Goal: Navigation & Orientation: Find specific page/section

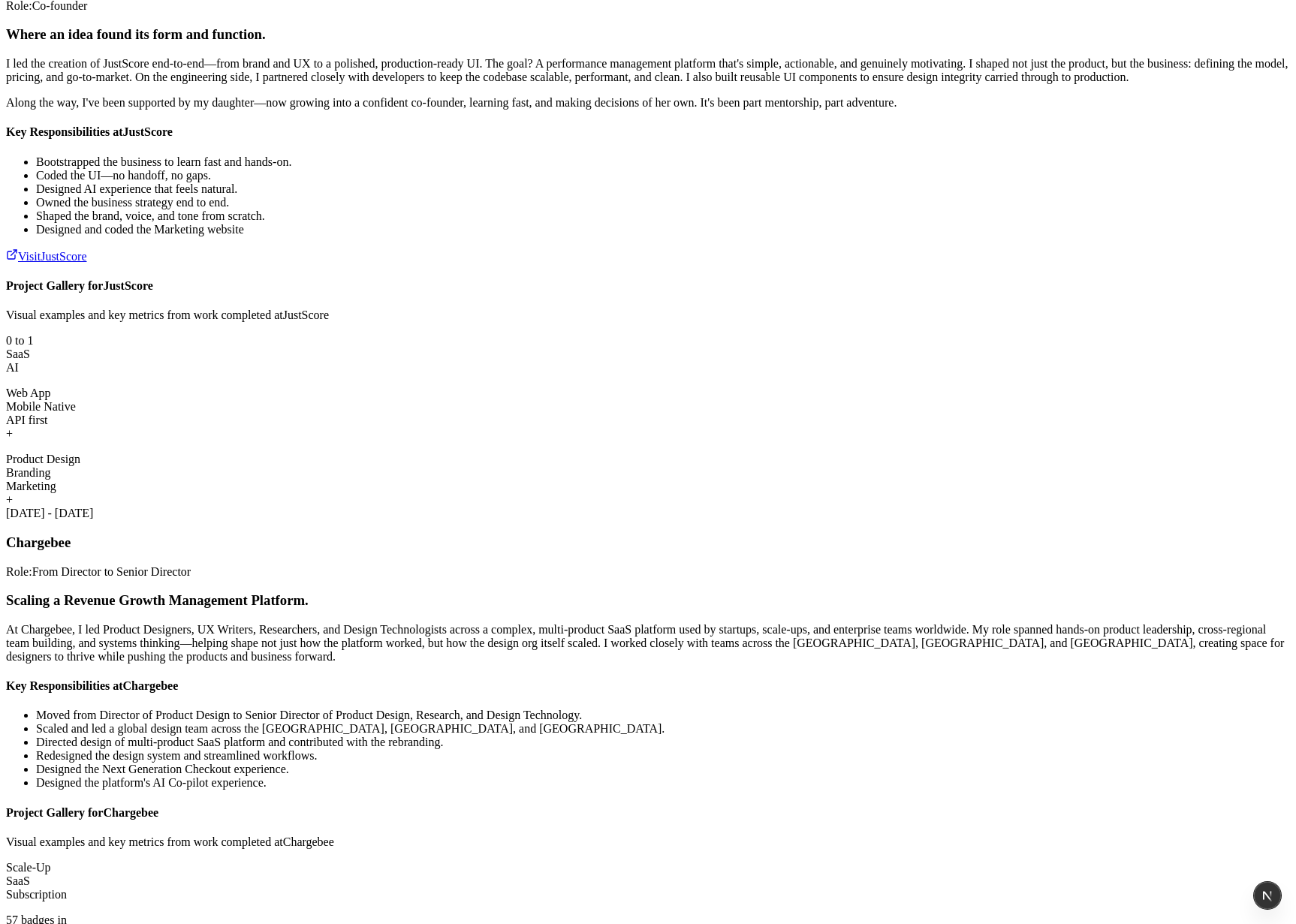
scroll to position [2189, 0]
click at [1040, 264] on div "Where an idea found its form and function. I led the creation of JustScore end-…" at bounding box center [648, 264] width 1284 height 481
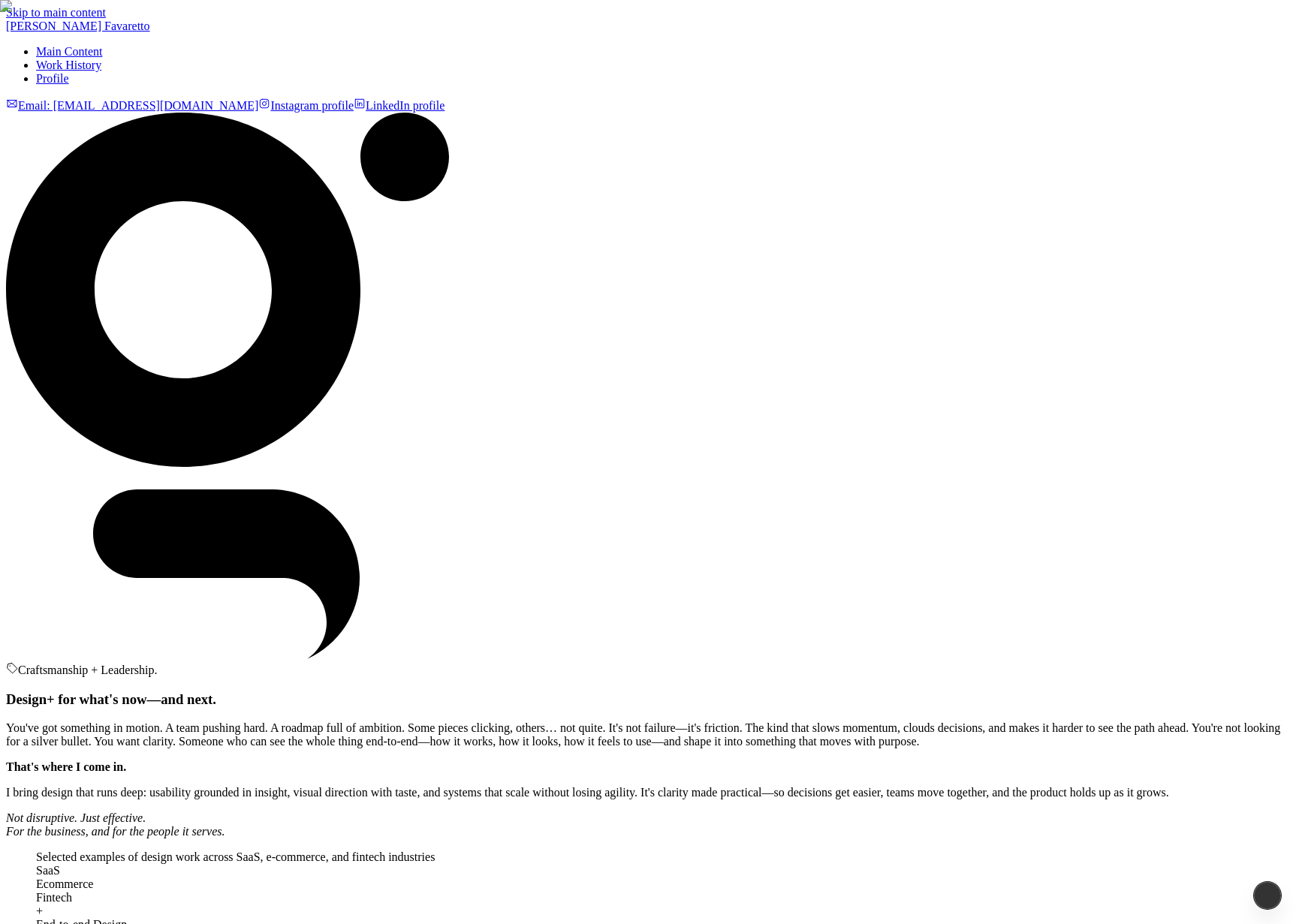
scroll to position [2189, 0]
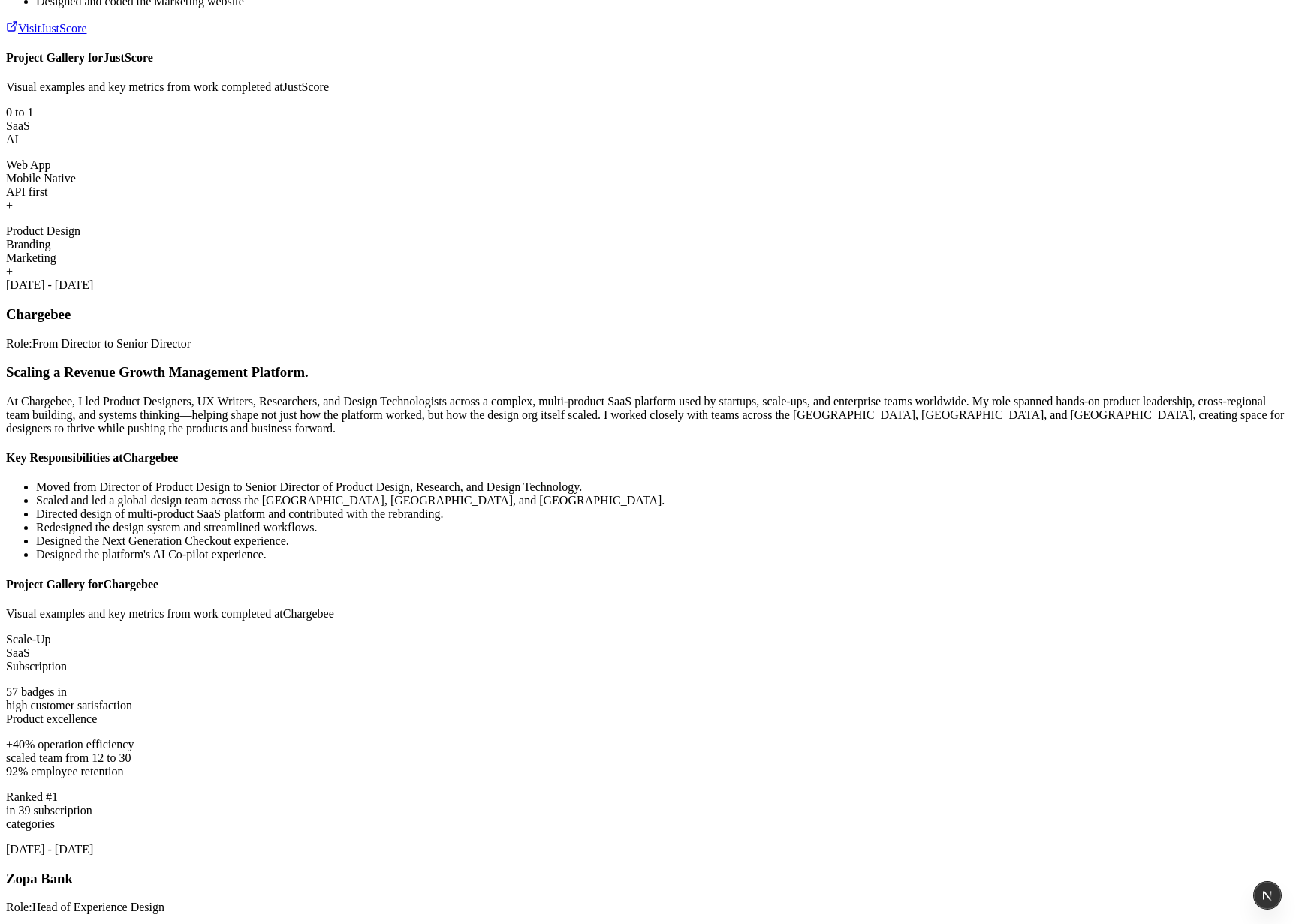
scroll to position [2119, 0]
click at [1034, 276] on div "Where an idea found its form and function. I led the creation of JustScore end-…" at bounding box center [648, 36] width 1284 height 481
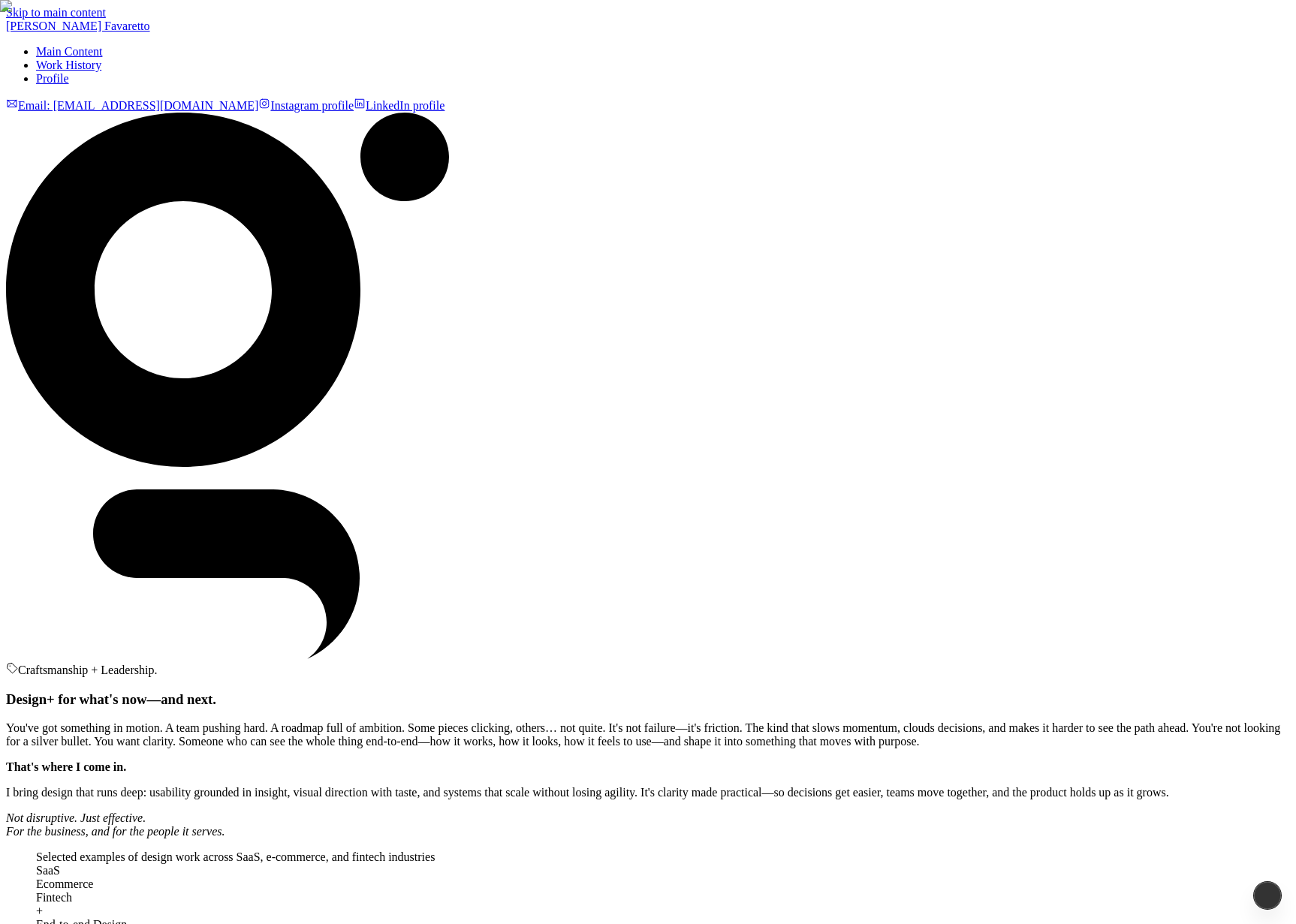
scroll to position [2119, 0]
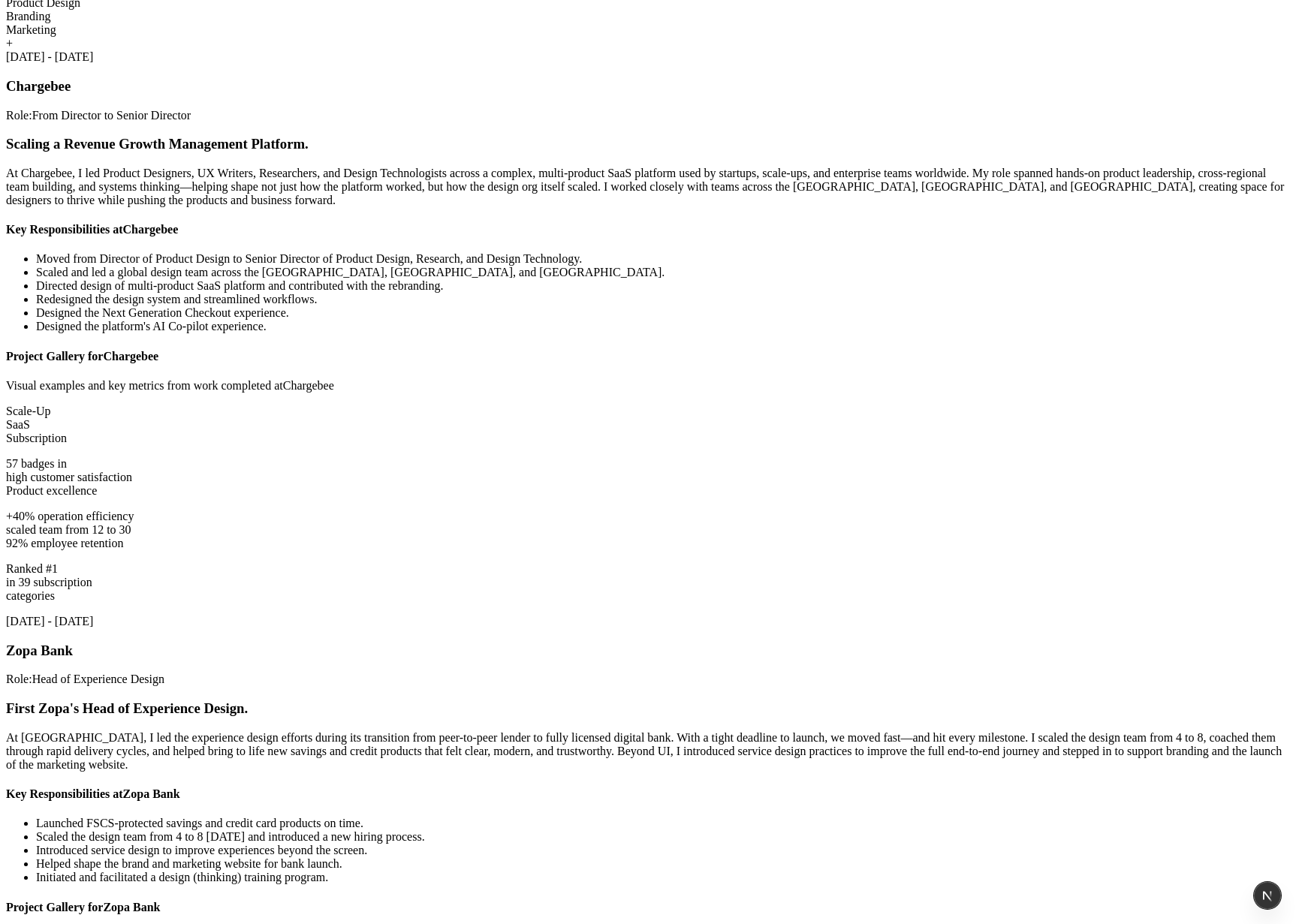
scroll to position [2290, 0]
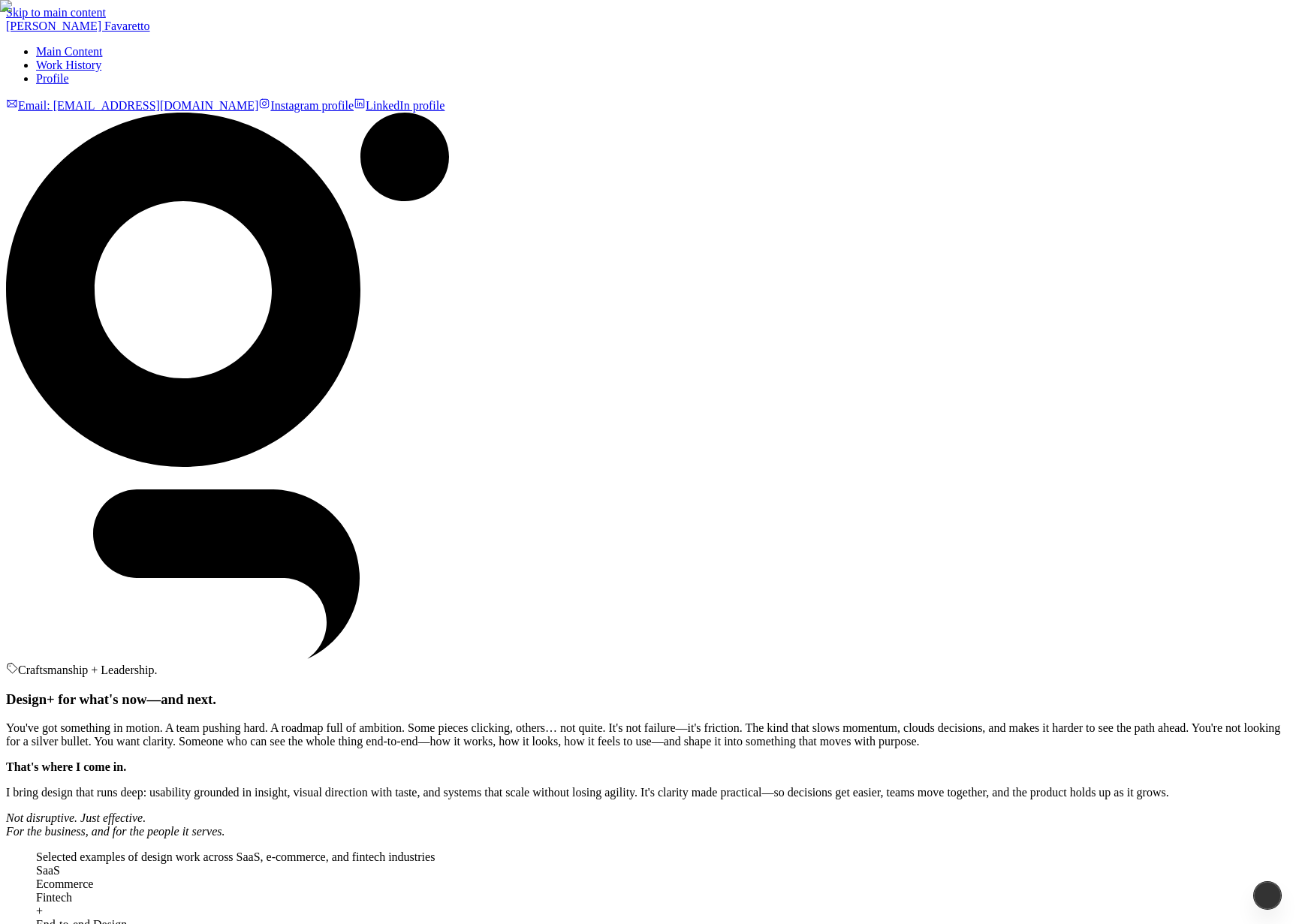
scroll to position [2290, 0]
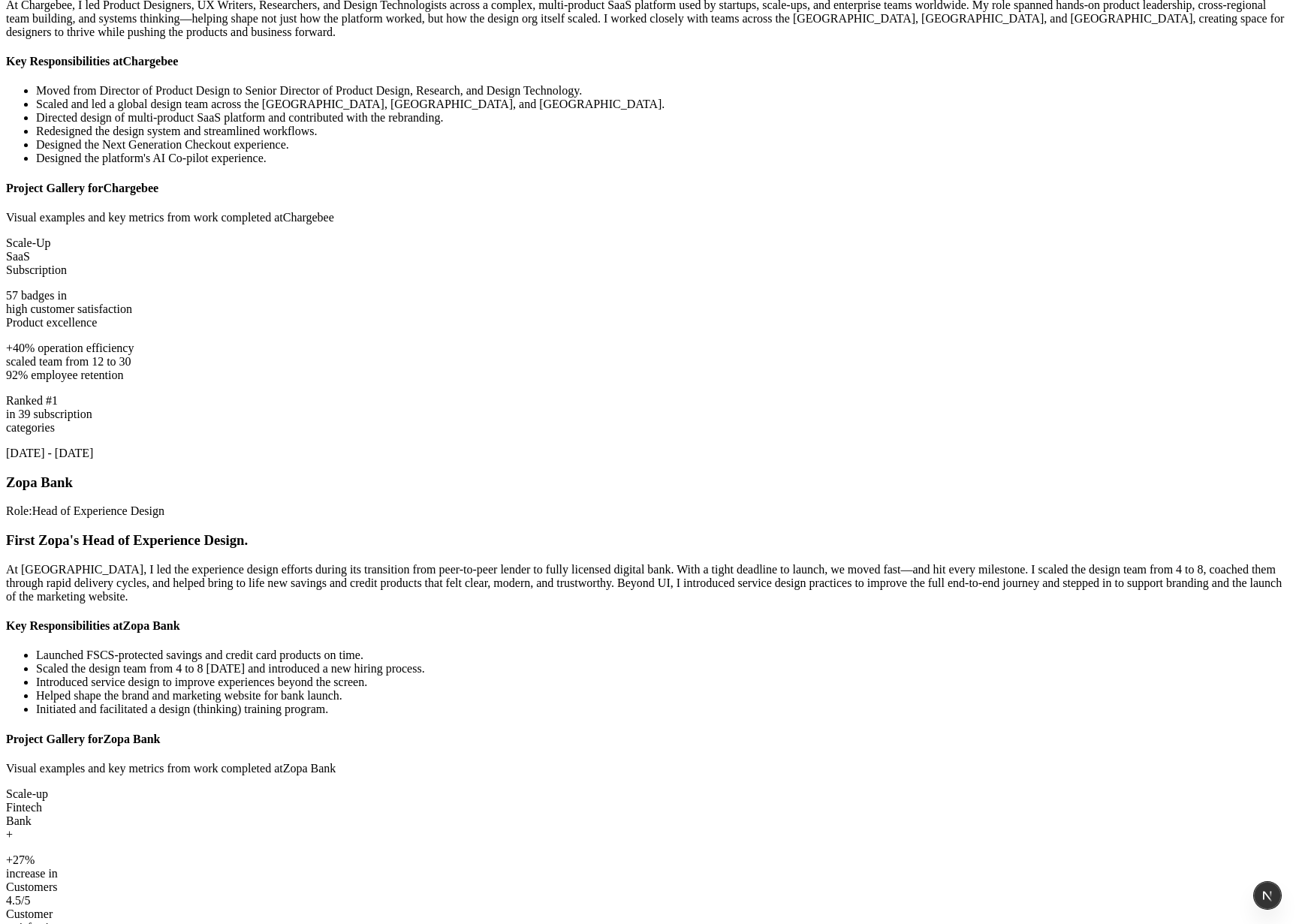
scroll to position [2530, 0]
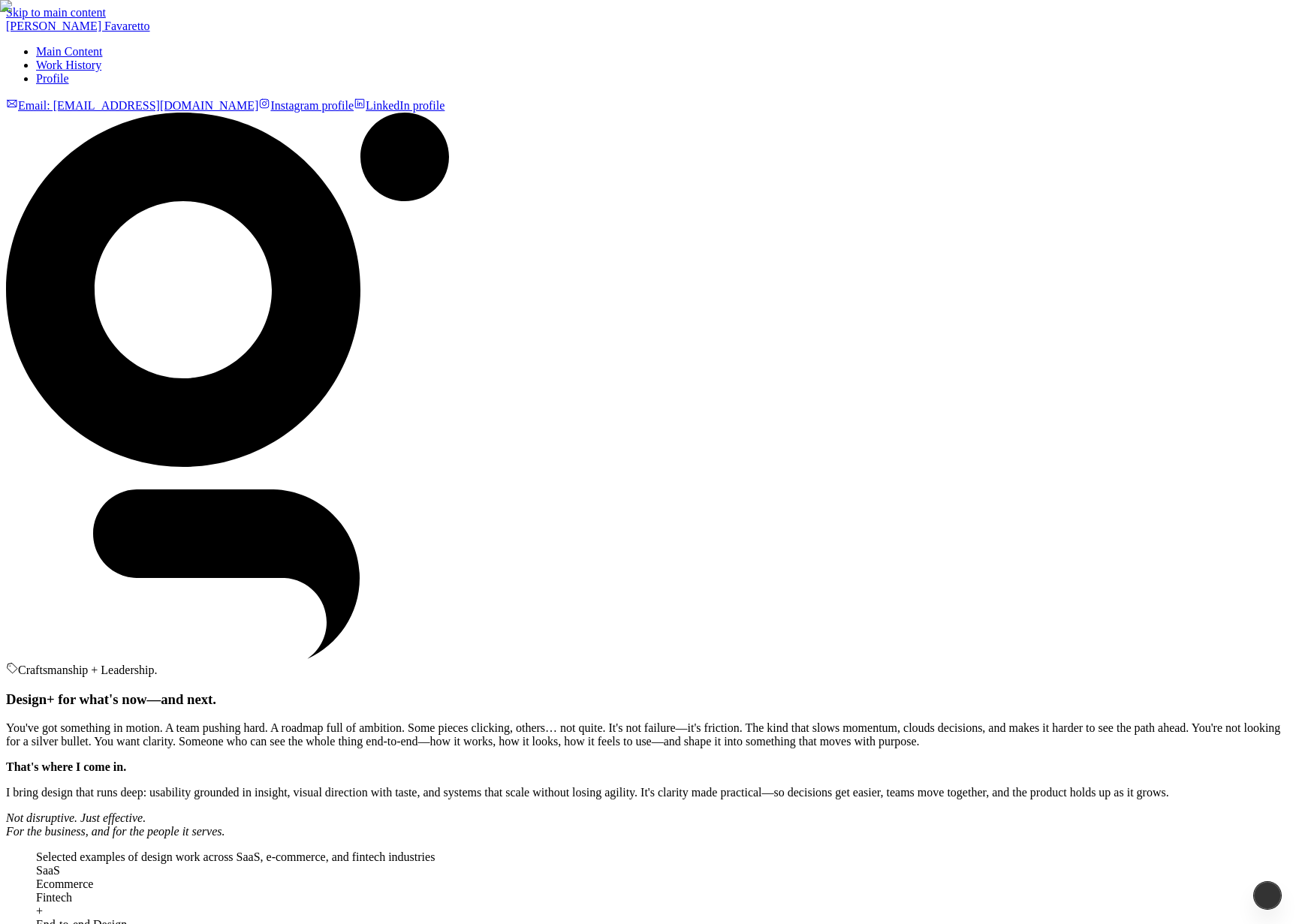
scroll to position [2530, 0]
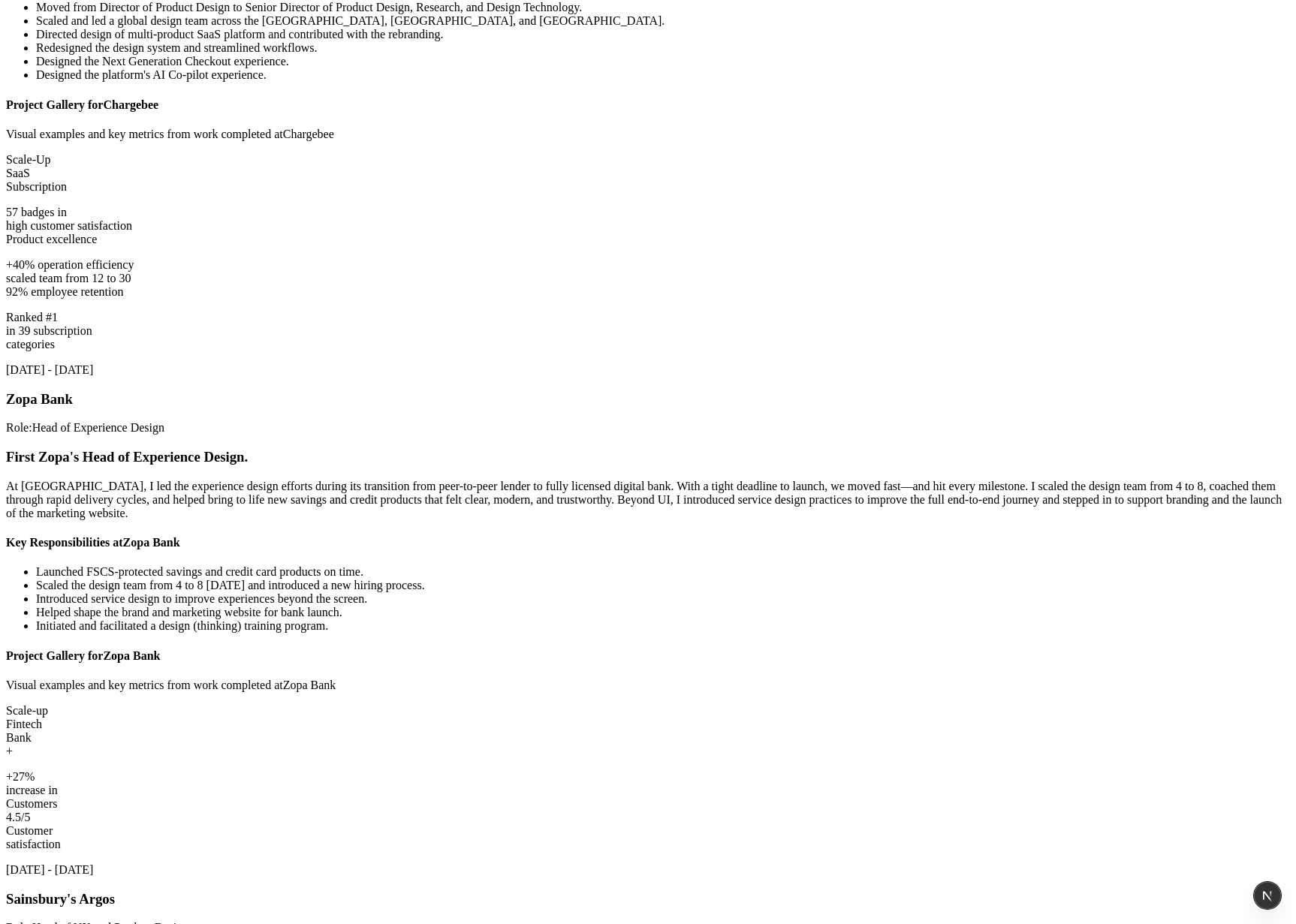
scroll to position [2600, 0]
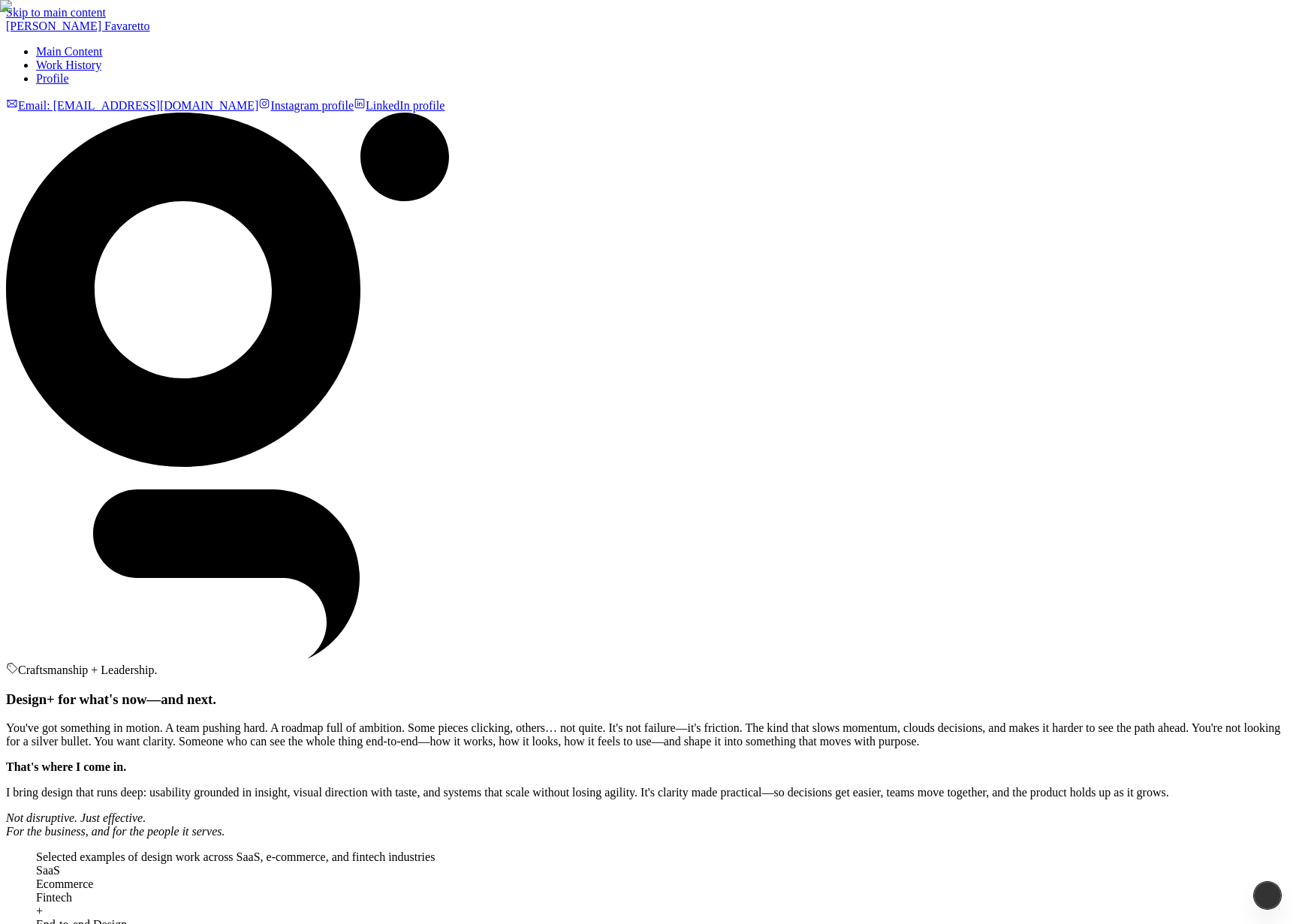
scroll to position [2600, 0]
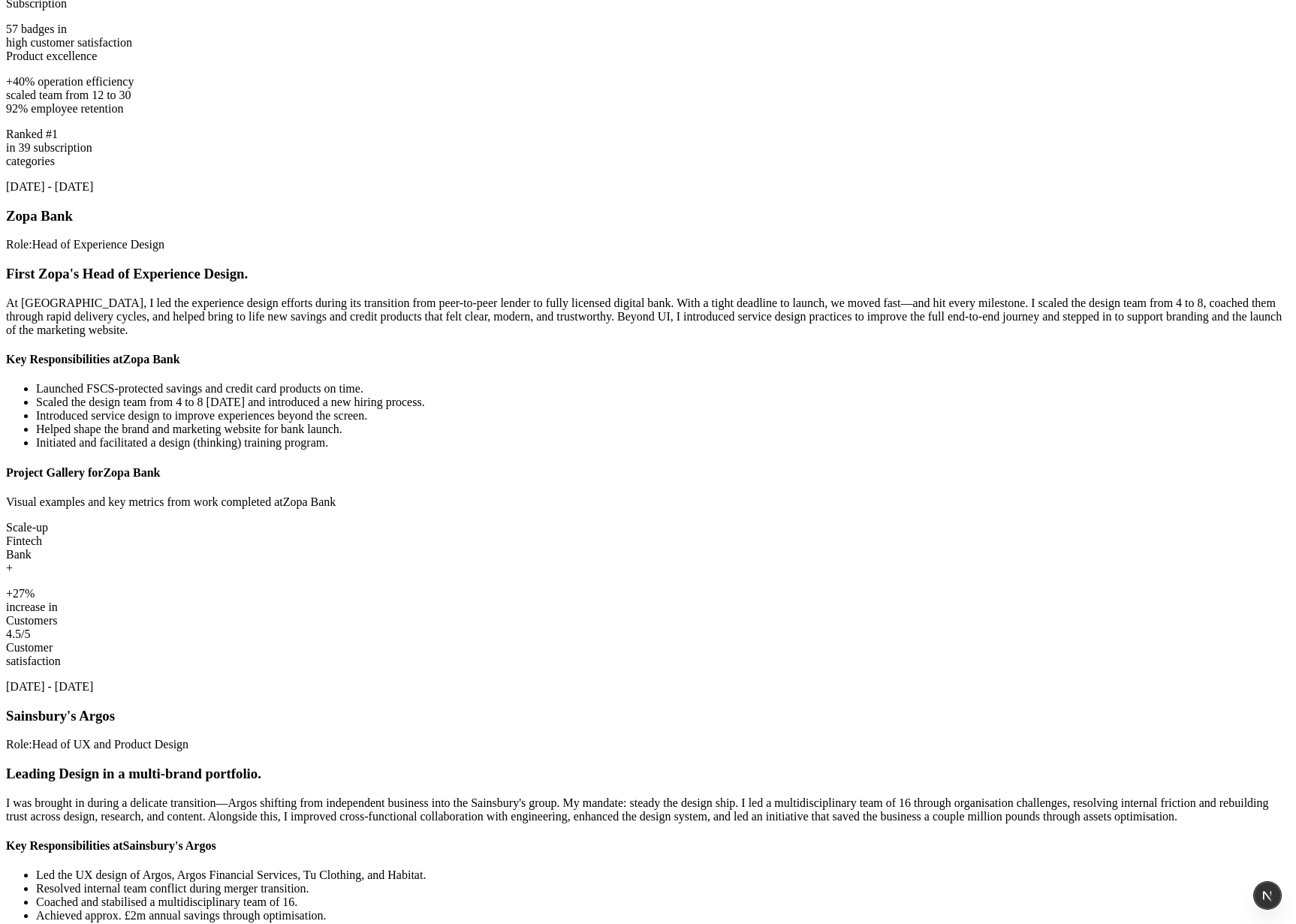
scroll to position [2766, 0]
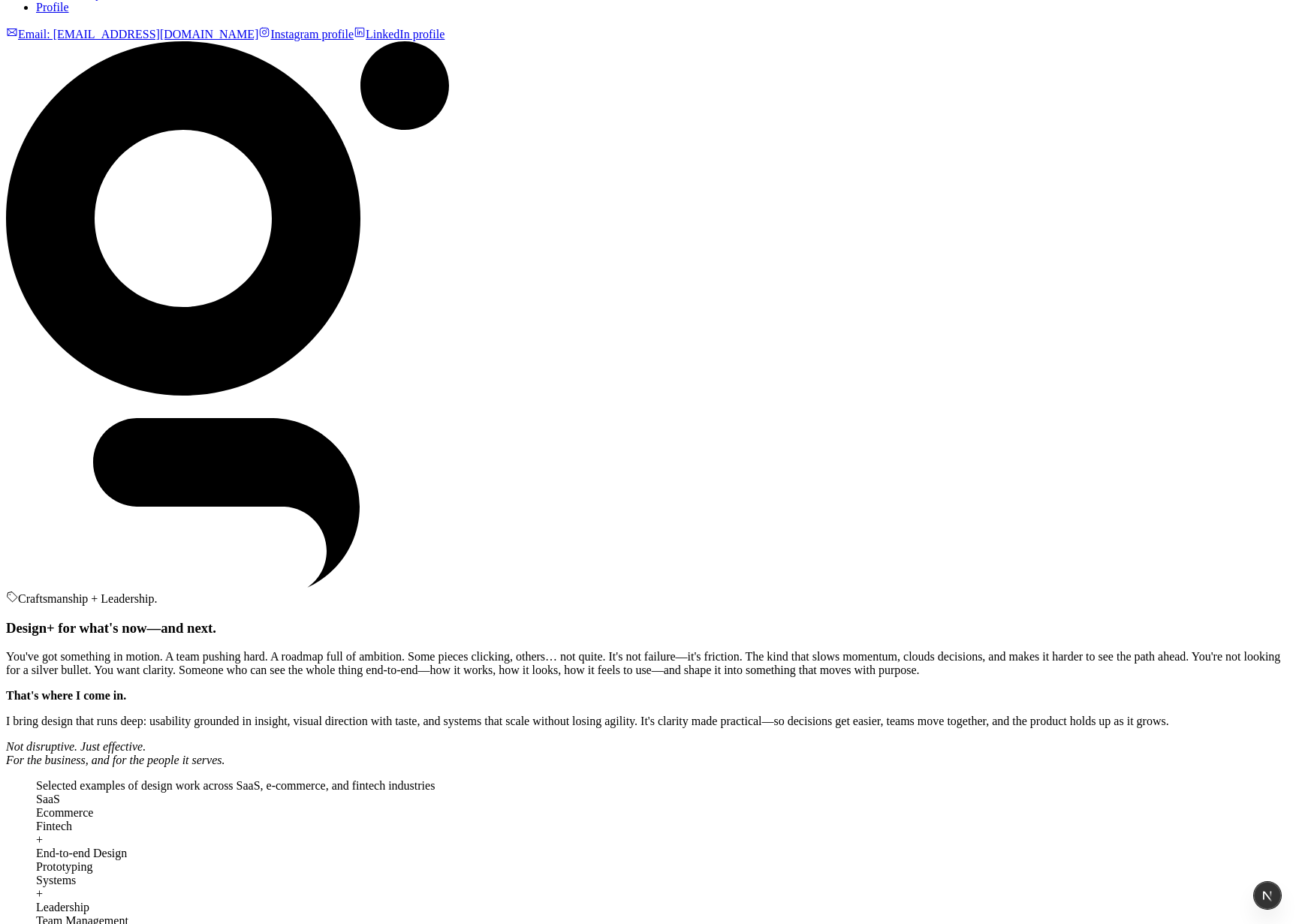
scroll to position [0, 0]
